Goal: Navigation & Orientation: Find specific page/section

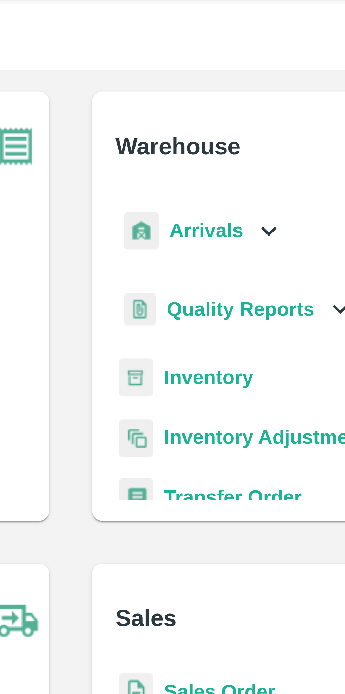
click at [224, 78] on icon at bounding box center [225, 80] width 8 height 8
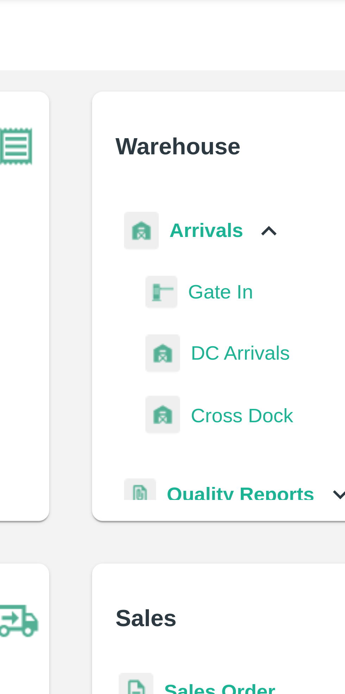
click at [213, 110] on span "DC Arrivals" at bounding box center [217, 113] width 26 height 8
